Goal: Task Accomplishment & Management: Manage account settings

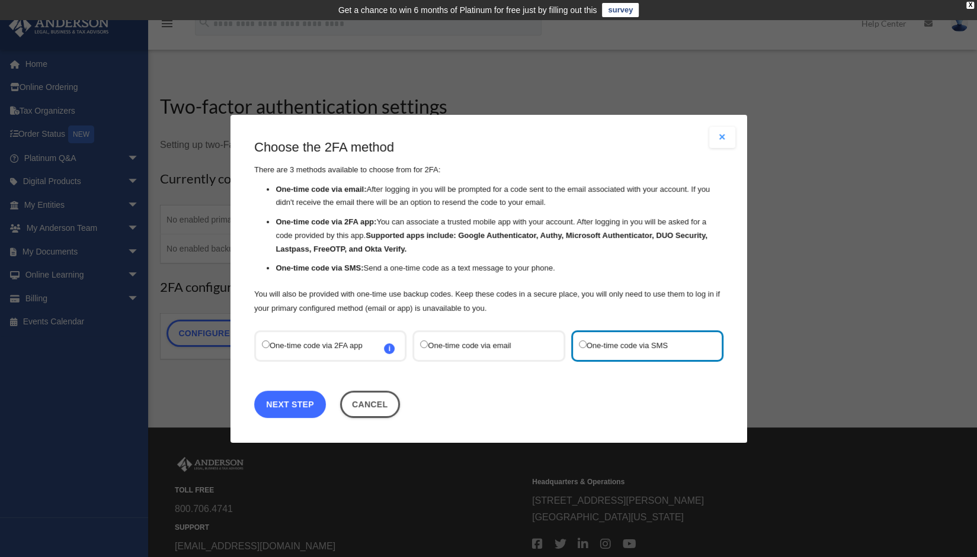
click at [302, 406] on link "Next Step" at bounding box center [290, 403] width 72 height 27
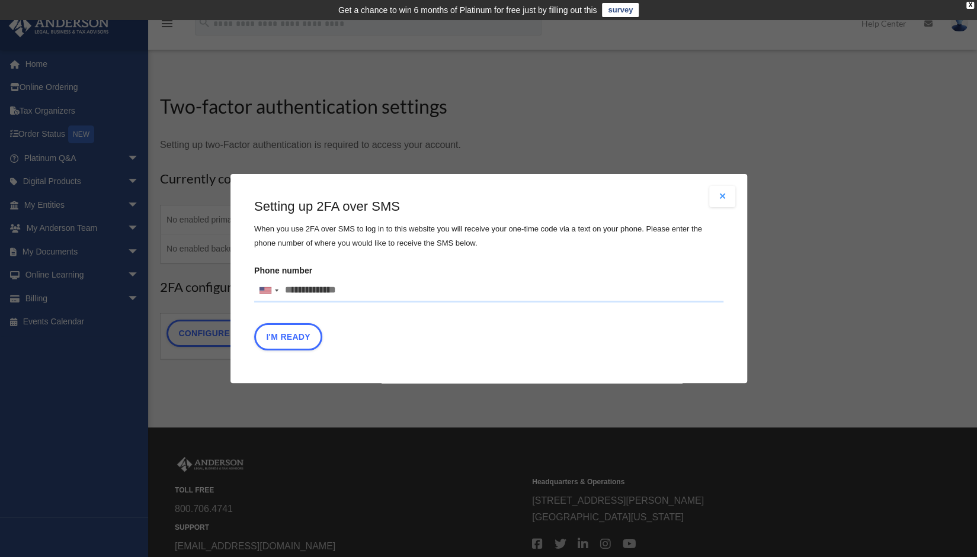
click at [296, 290] on input "Phone number United States +1 United Kingdom +44 Afghanistan (‫افغانستان‬‎) +93…" at bounding box center [488, 291] width 469 height 24
click at [334, 288] on input "Phone number United States +1 United Kingdom +44 Afghanistan (‫افغانستان‬‎) +93…" at bounding box center [488, 291] width 469 height 24
click at [313, 291] on input "**********" at bounding box center [488, 291] width 469 height 24
type input "**********"
click at [288, 336] on button "I'm Ready" at bounding box center [288, 336] width 68 height 27
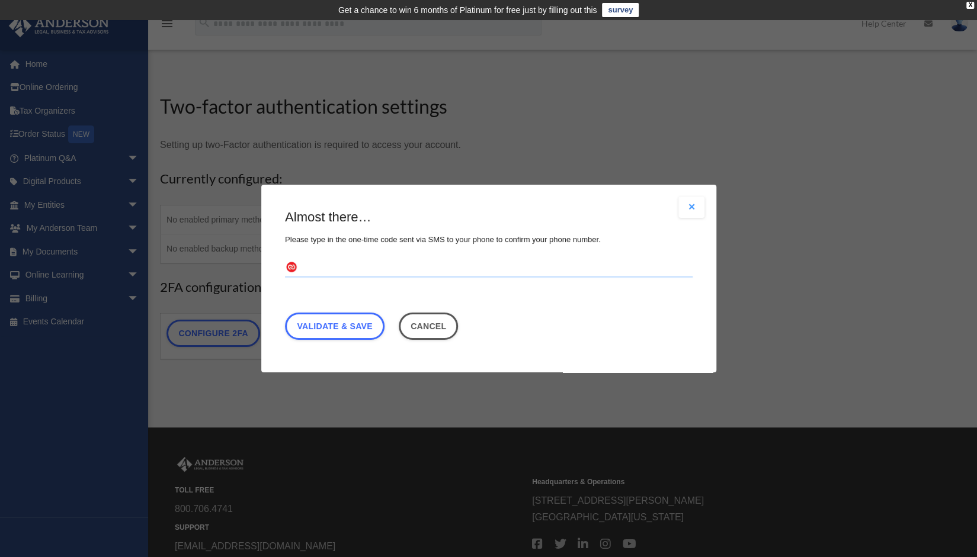
click at [330, 265] on input "text" at bounding box center [489, 268] width 408 height 19
type input "******"
click at [338, 329] on link "Validate & Save" at bounding box center [335, 326] width 100 height 27
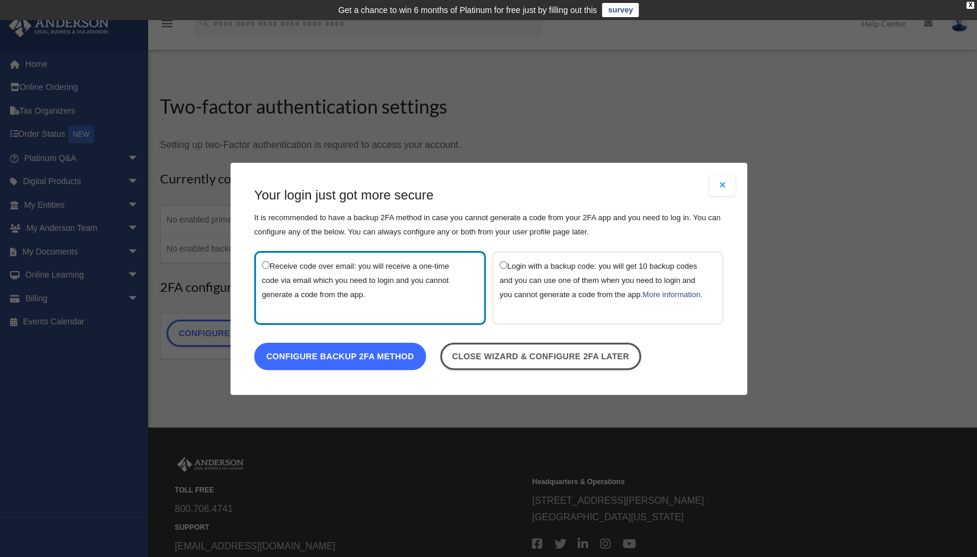
click at [365, 365] on link "Configure backup 2FA method" at bounding box center [340, 355] width 172 height 27
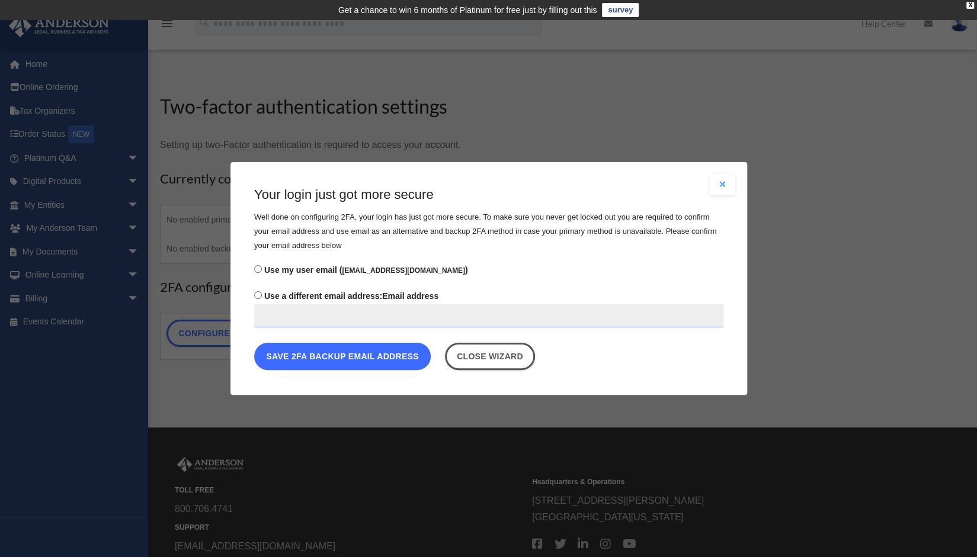
click at [364, 363] on button "Save 2FA backup email address" at bounding box center [342, 356] width 177 height 27
click at [338, 354] on button "Save 2FA backup email address" at bounding box center [342, 356] width 177 height 27
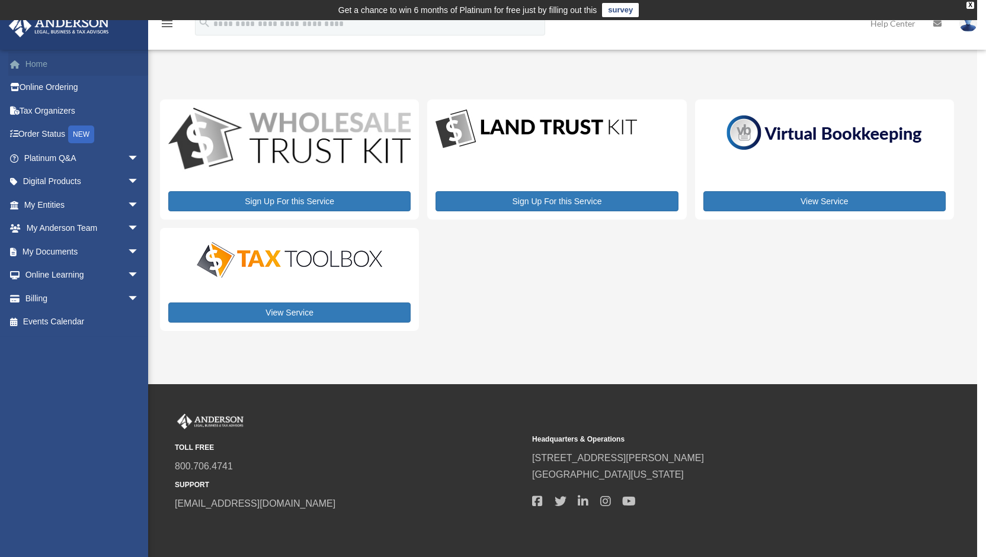
click at [44, 64] on link "Home" at bounding box center [82, 64] width 149 height 24
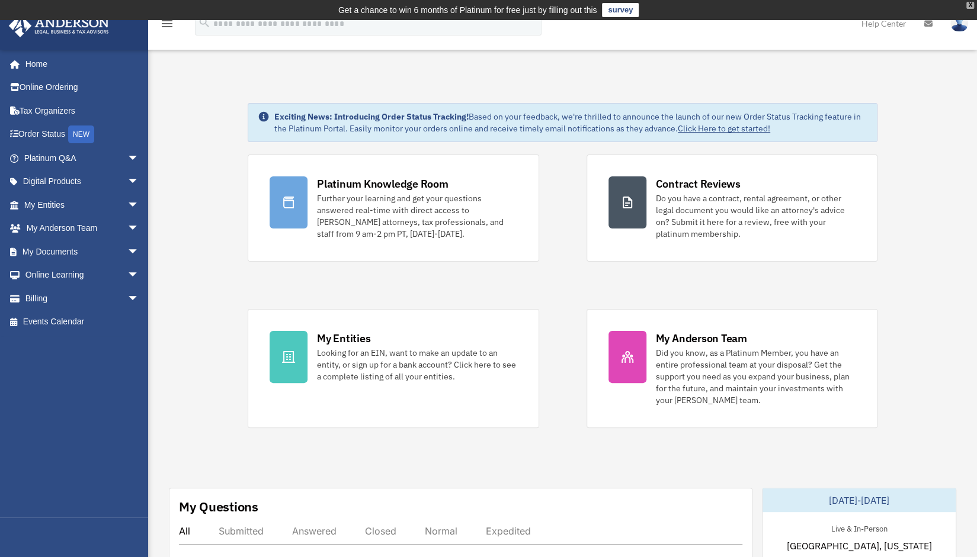
click at [971, 2] on div "X" at bounding box center [970, 5] width 8 height 7
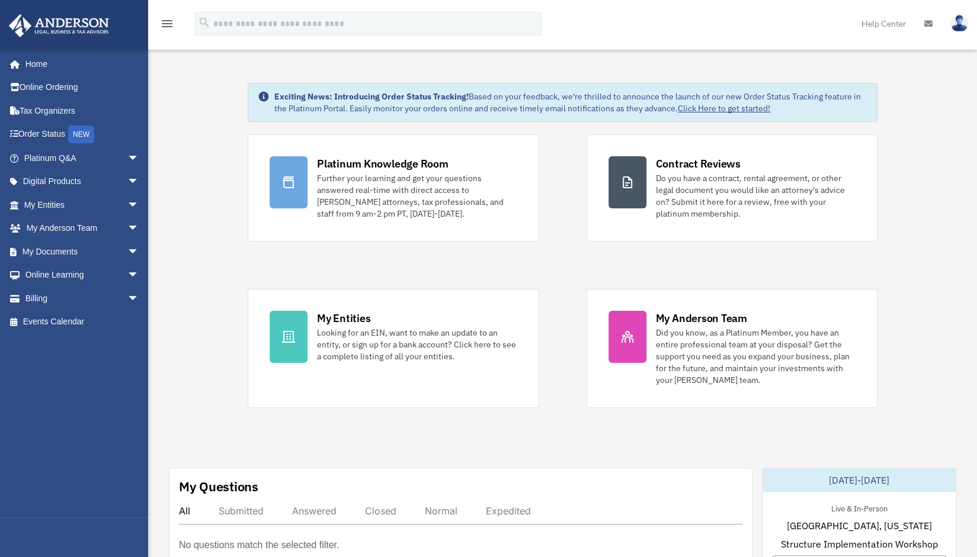
click at [956, 24] on img at bounding box center [959, 23] width 18 height 17
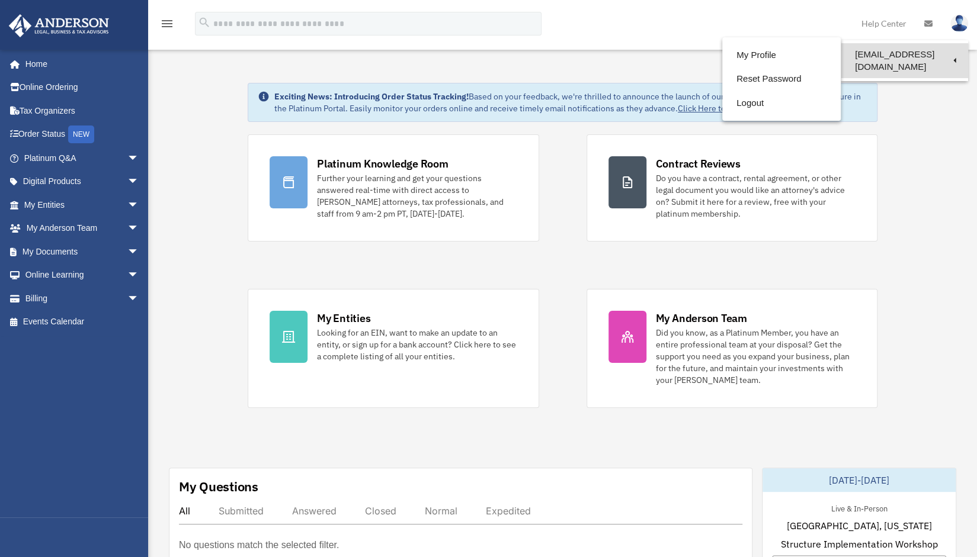
click at [911, 57] on link "[EMAIL_ADDRESS][DOMAIN_NAME]" at bounding box center [904, 60] width 127 height 35
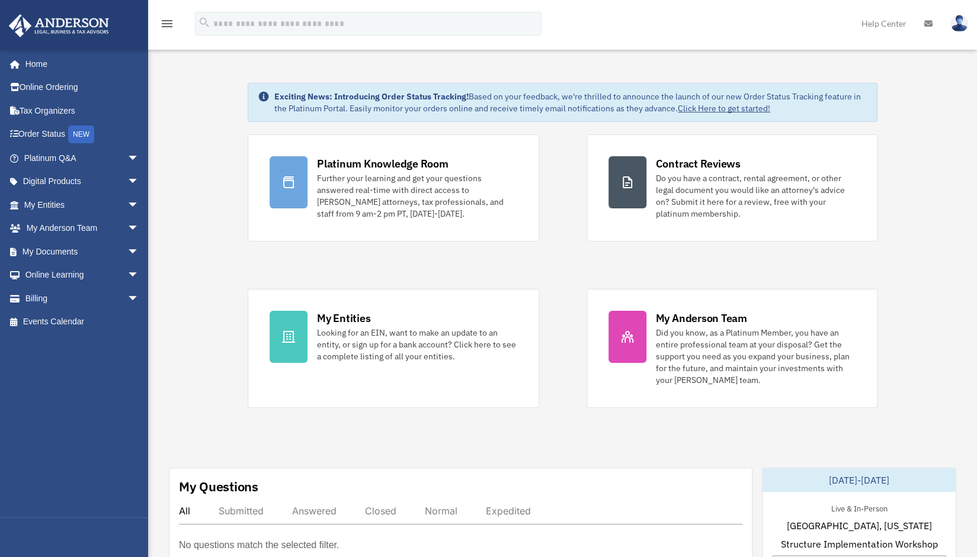
click at [955, 25] on img at bounding box center [959, 23] width 18 height 17
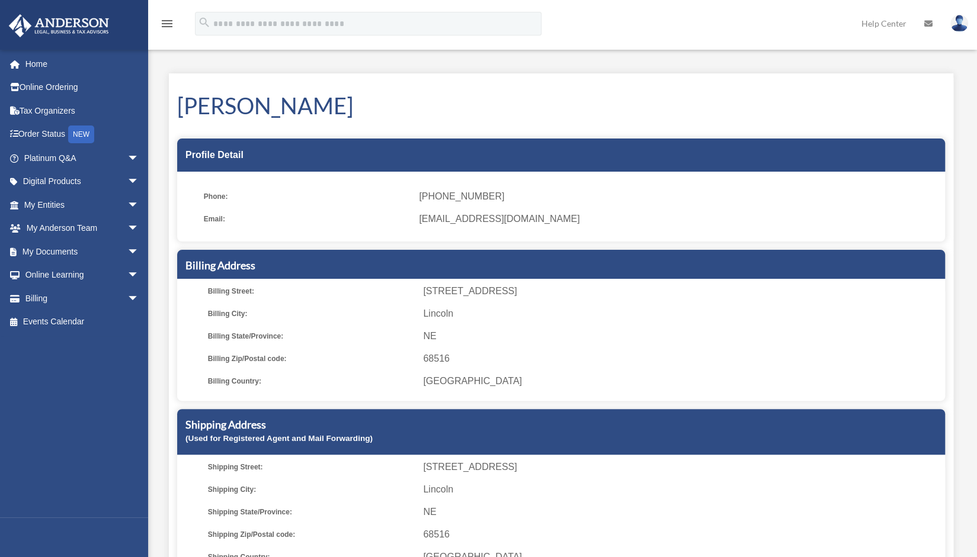
click at [958, 21] on img at bounding box center [959, 23] width 18 height 17
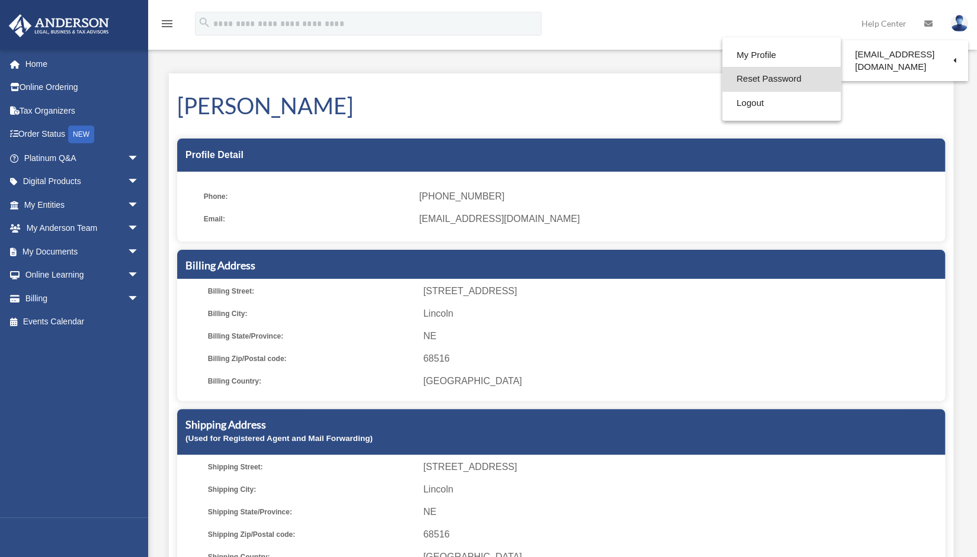
click at [781, 79] on link "Reset Password" at bounding box center [781, 79] width 118 height 24
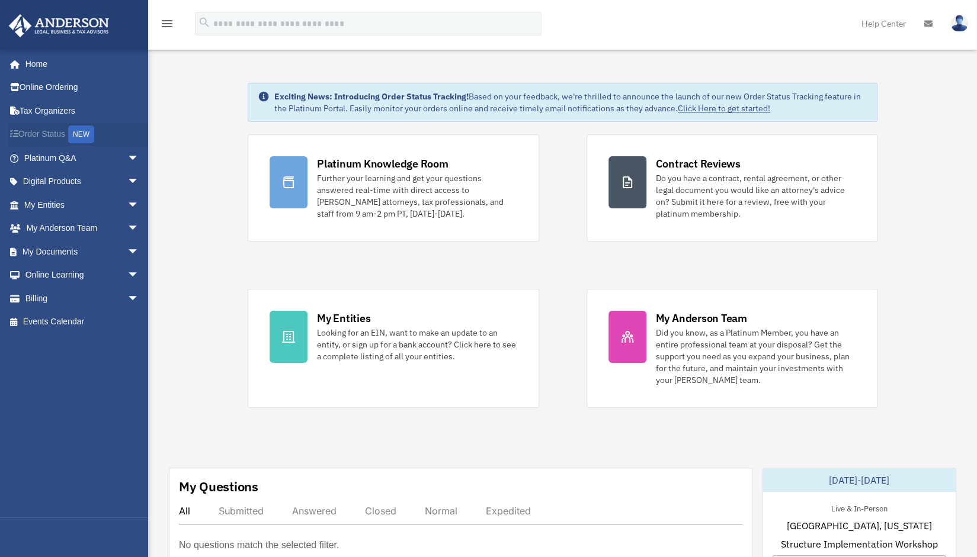
click at [59, 137] on link "Order Status NEW" at bounding box center [82, 135] width 149 height 24
